Goal: Task Accomplishment & Management: Manage account settings

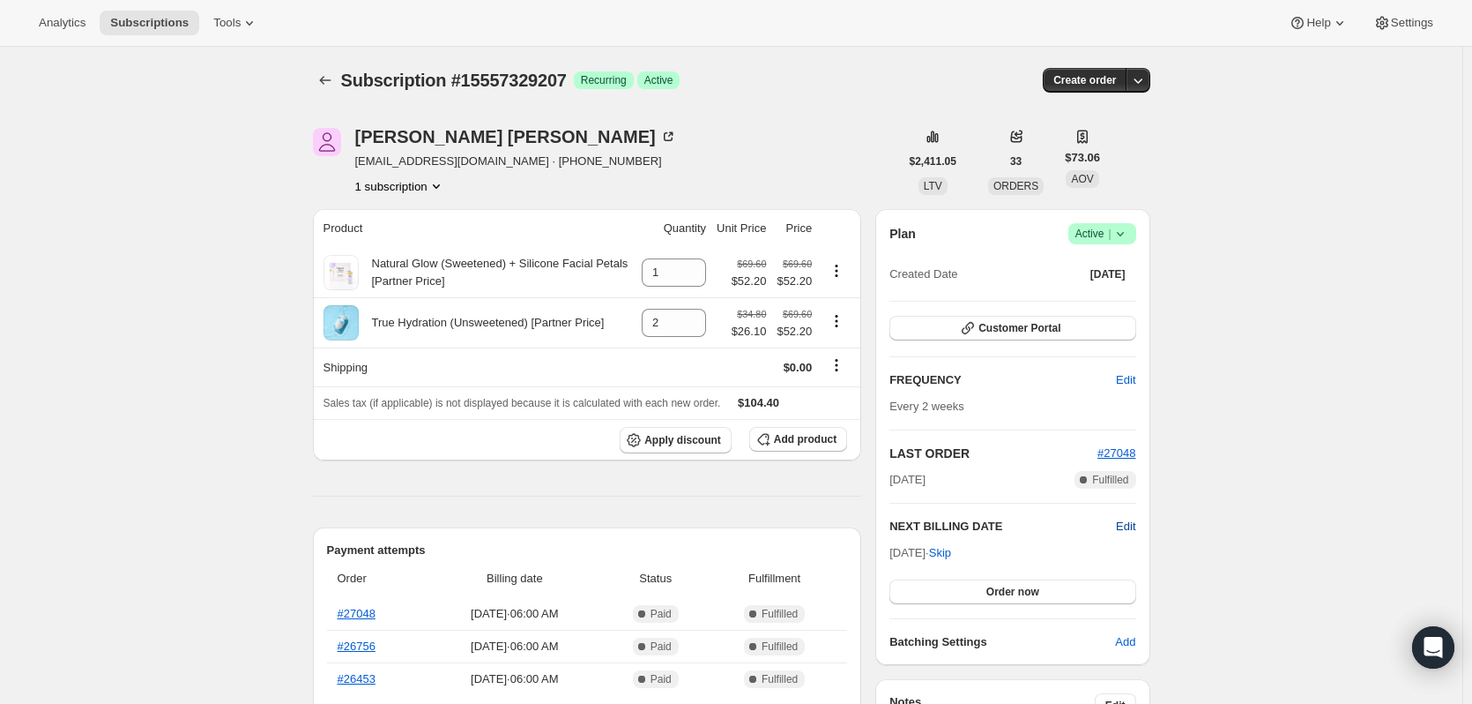
click at [1134, 524] on span "Edit" at bounding box center [1125, 527] width 19 height 18
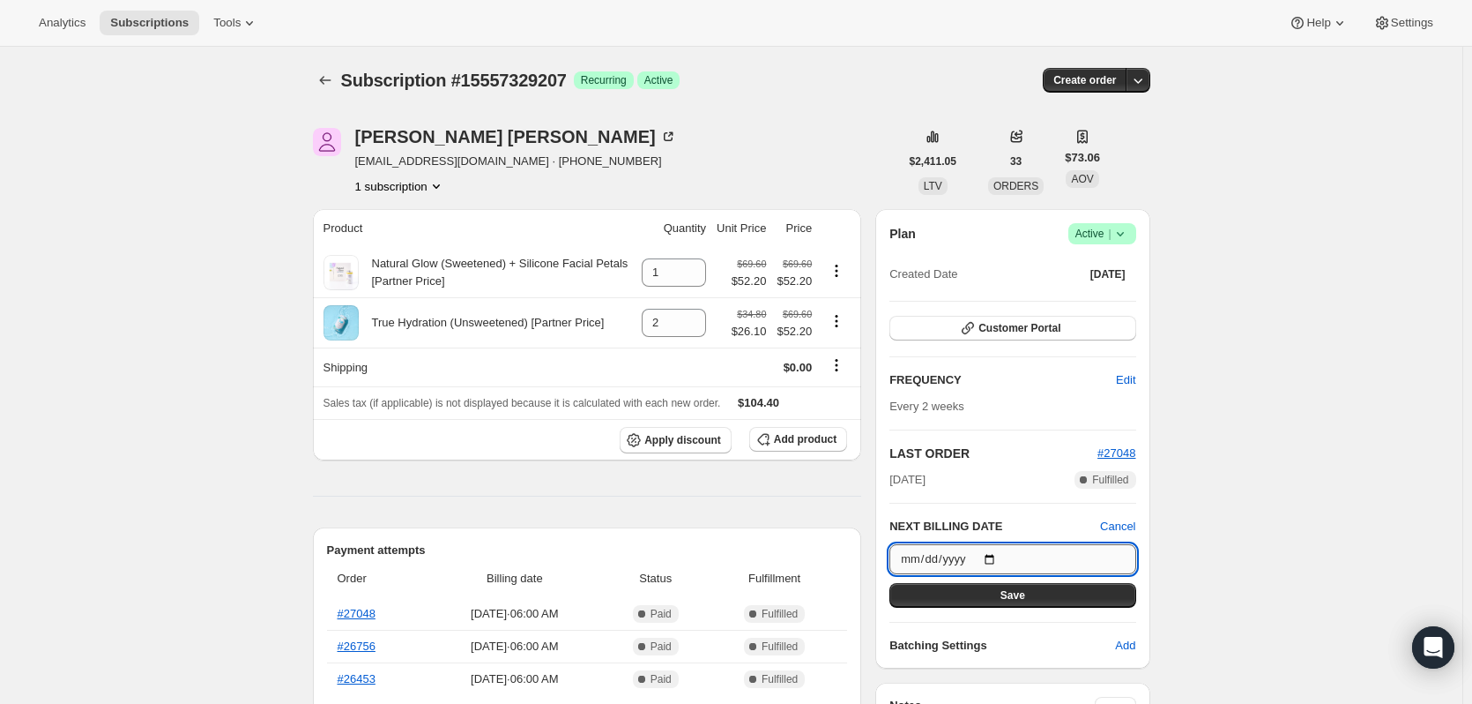
click at [963, 553] on input "2025-09-23" at bounding box center [1013, 559] width 246 height 30
click at [1012, 550] on input "2025-09-23" at bounding box center [1013, 559] width 246 height 30
click at [998, 557] on input "2025-09-23" at bounding box center [1013, 559] width 246 height 30
type input "2025-10-06"
click at [1046, 598] on button "Save" at bounding box center [1013, 595] width 246 height 25
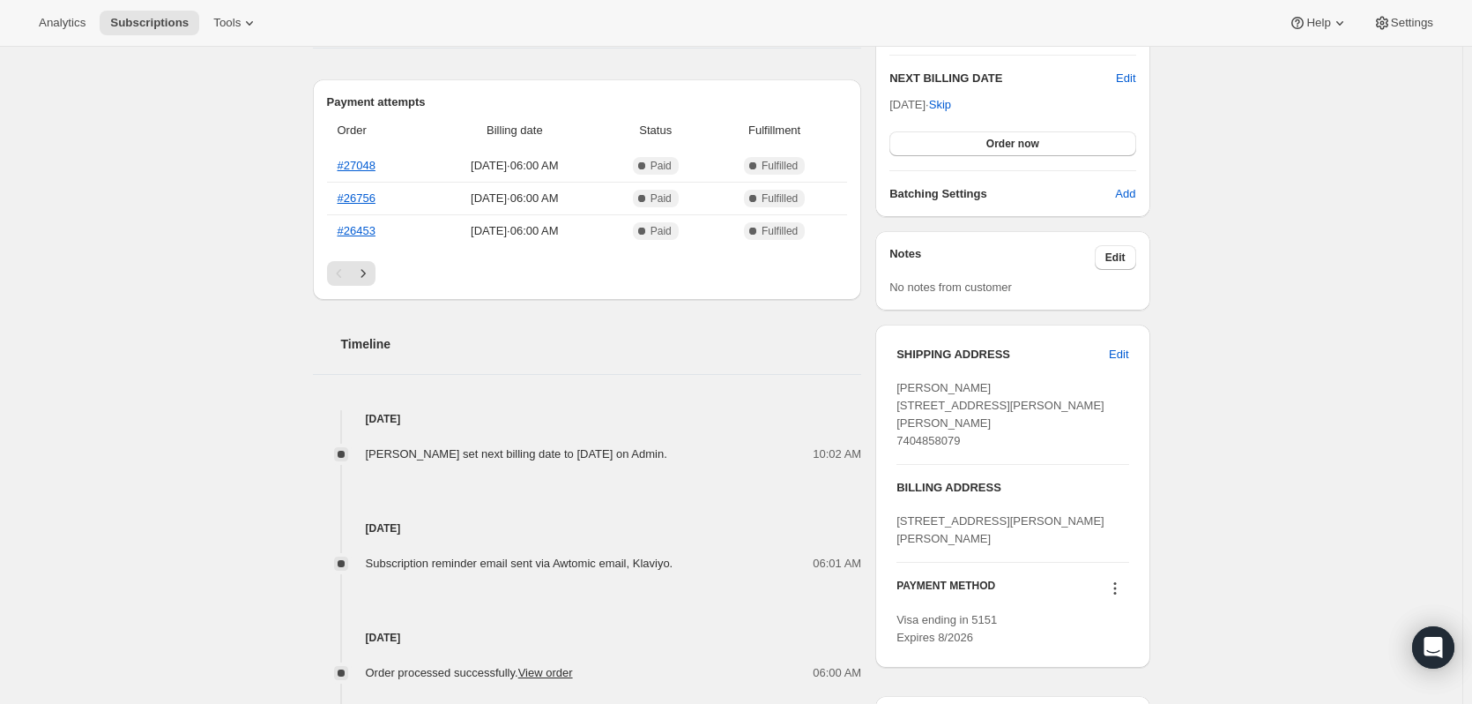
scroll to position [88, 0]
